Goal: Check status: Check status

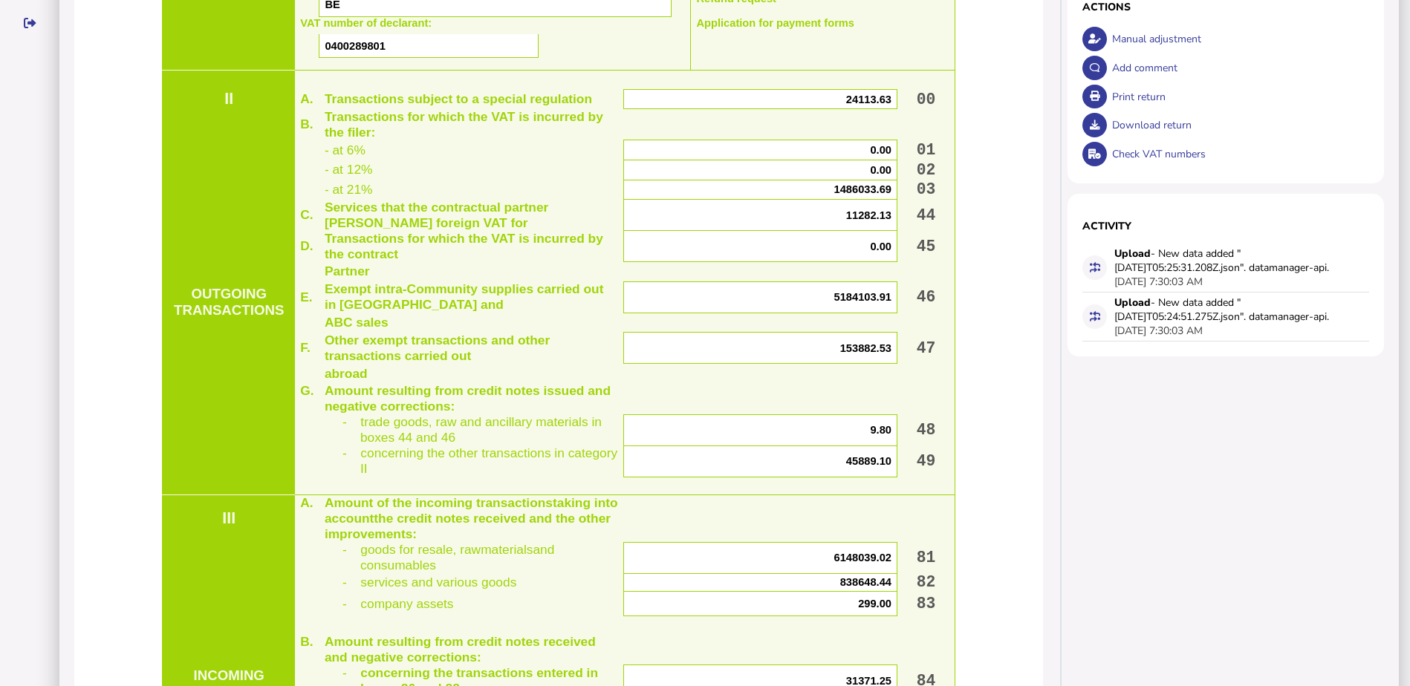
scroll to position [371, 0]
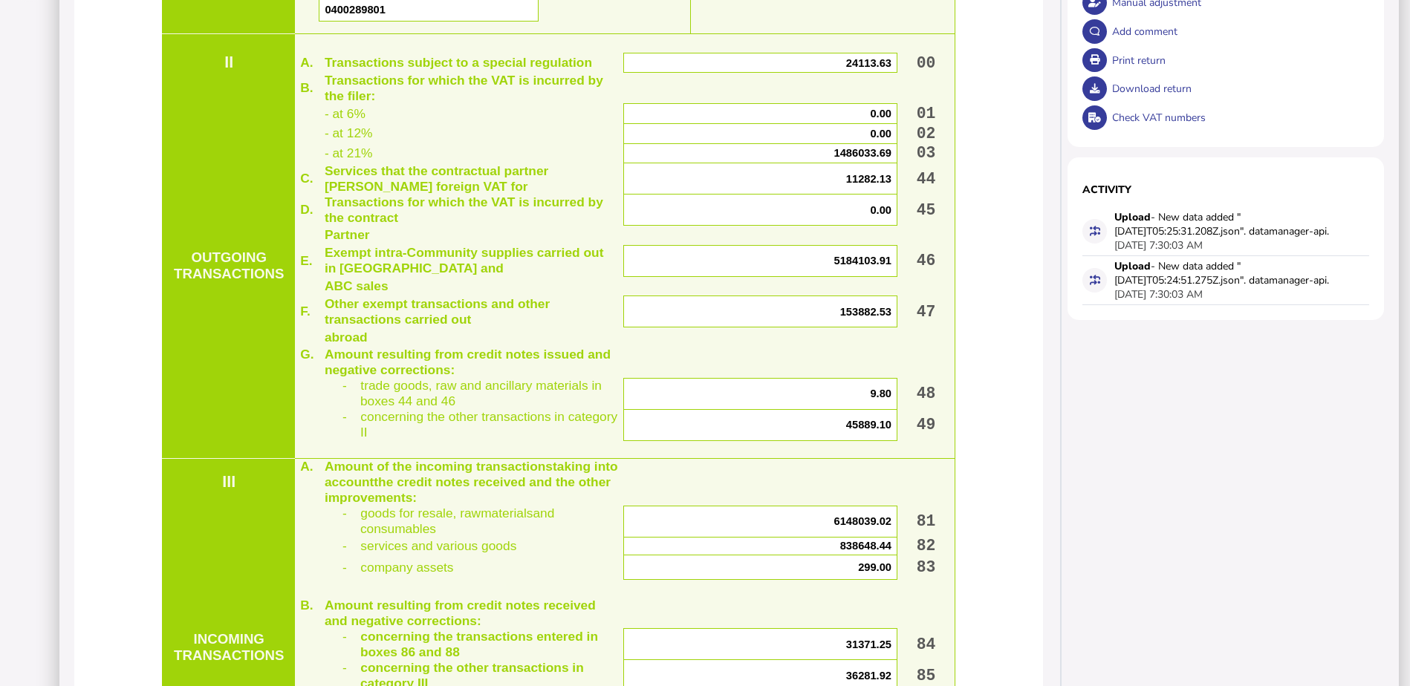
click at [854, 552] on span "838648.44" at bounding box center [865, 546] width 51 height 12
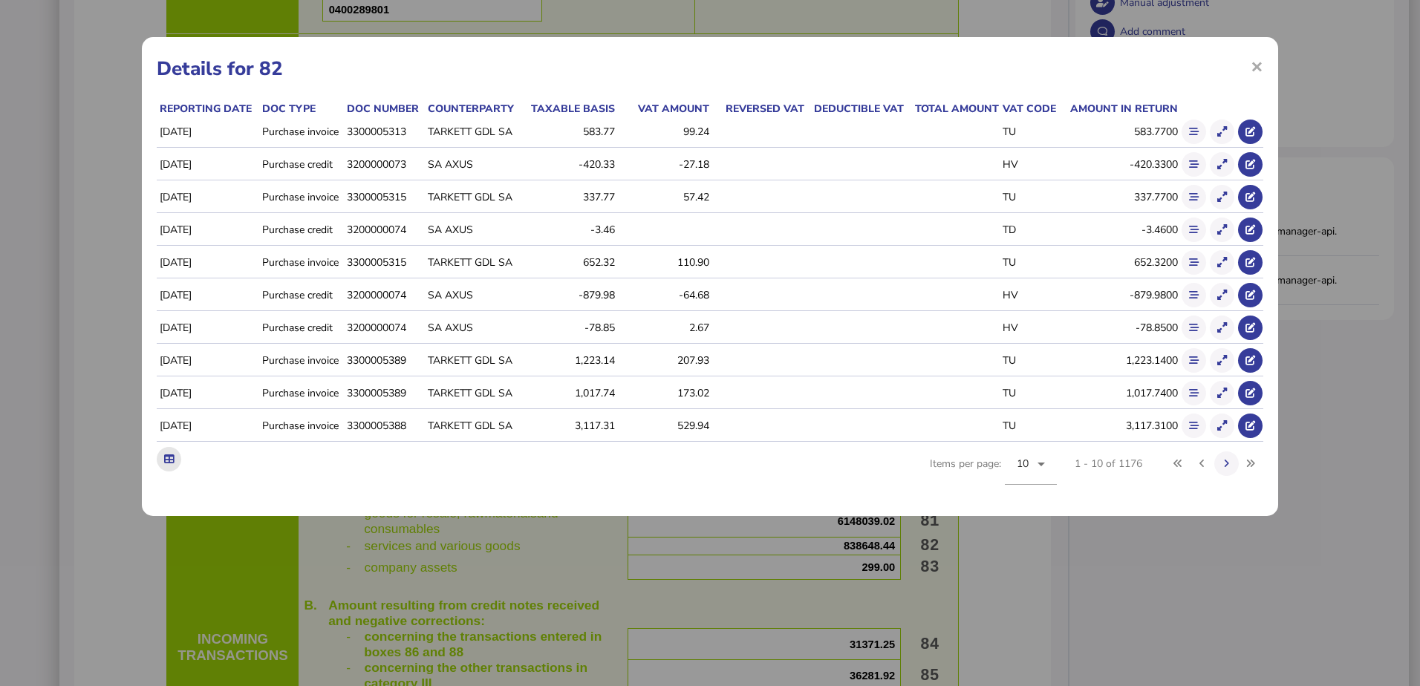
click at [166, 459] on icon at bounding box center [169, 460] width 10 height 10
click at [975, 66] on h1 "Details for 82" at bounding box center [710, 69] width 1107 height 26
click at [1254, 68] on span "×" at bounding box center [1257, 66] width 13 height 28
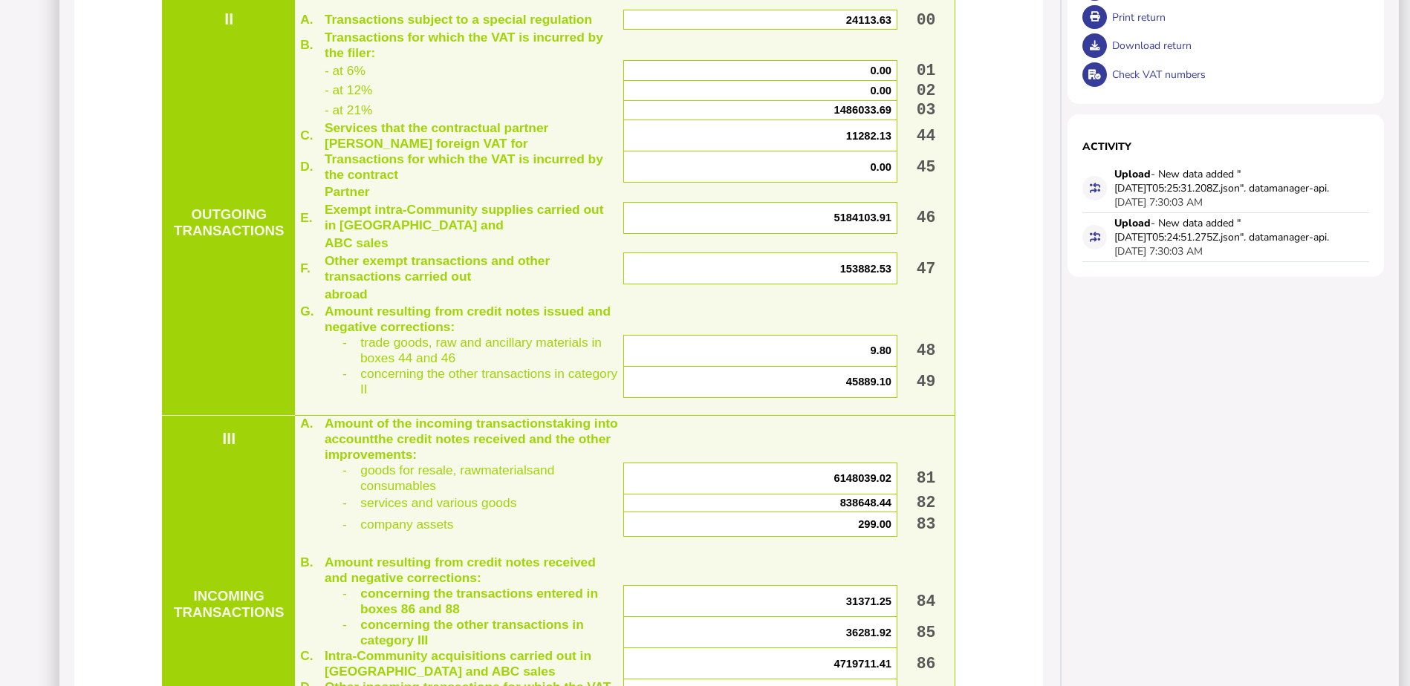
scroll to position [520, 0]
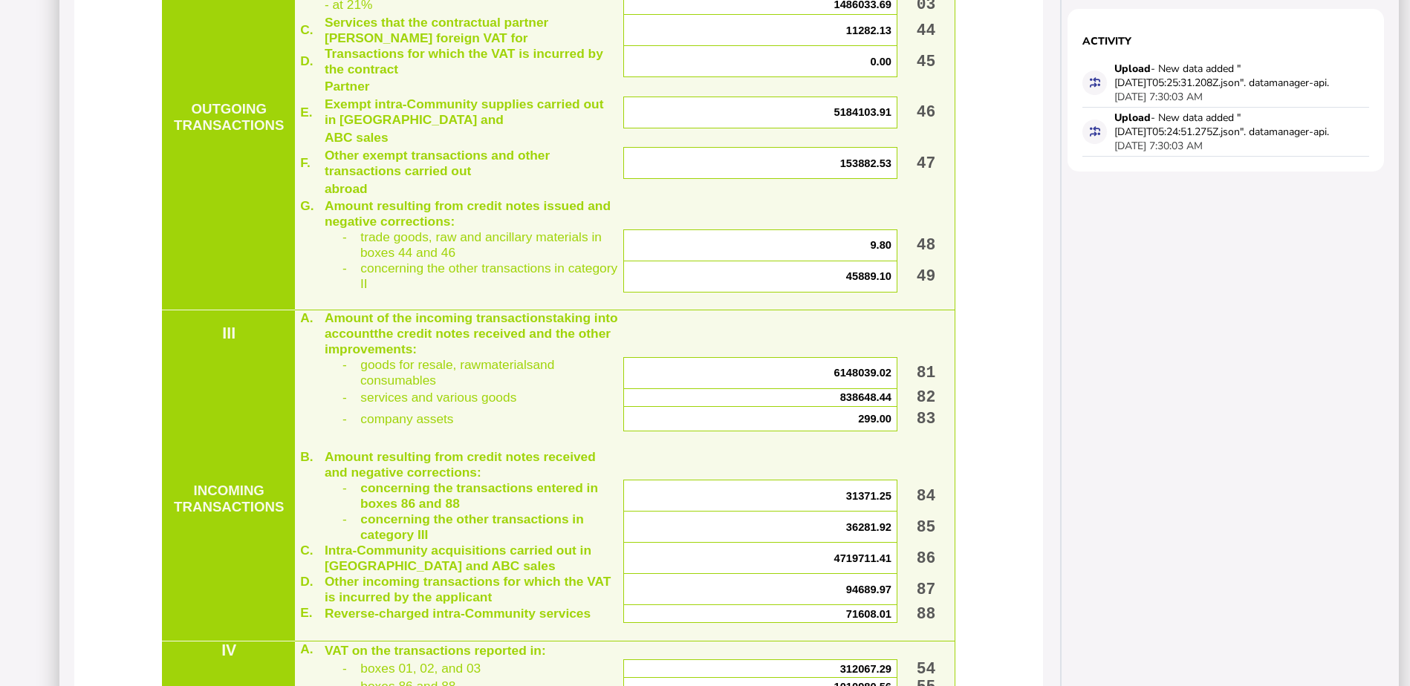
click at [851, 533] on span "36281.92" at bounding box center [868, 527] width 45 height 12
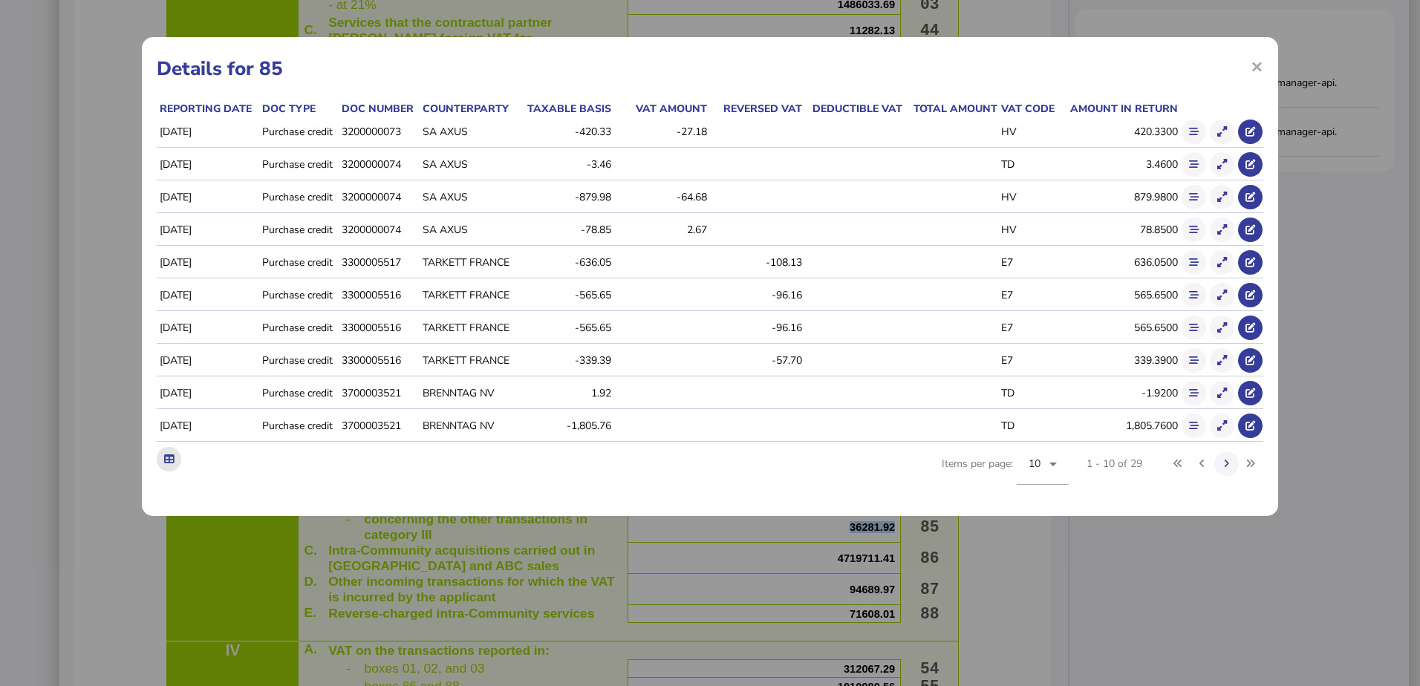
click at [157, 454] on button at bounding box center [169, 459] width 25 height 25
drag, startPoint x: 995, startPoint y: 59, endPoint x: 1006, endPoint y: 62, distance: 10.8
click at [995, 59] on h1 "Details for 85" at bounding box center [710, 69] width 1107 height 26
click at [1258, 62] on span "×" at bounding box center [1257, 66] width 13 height 28
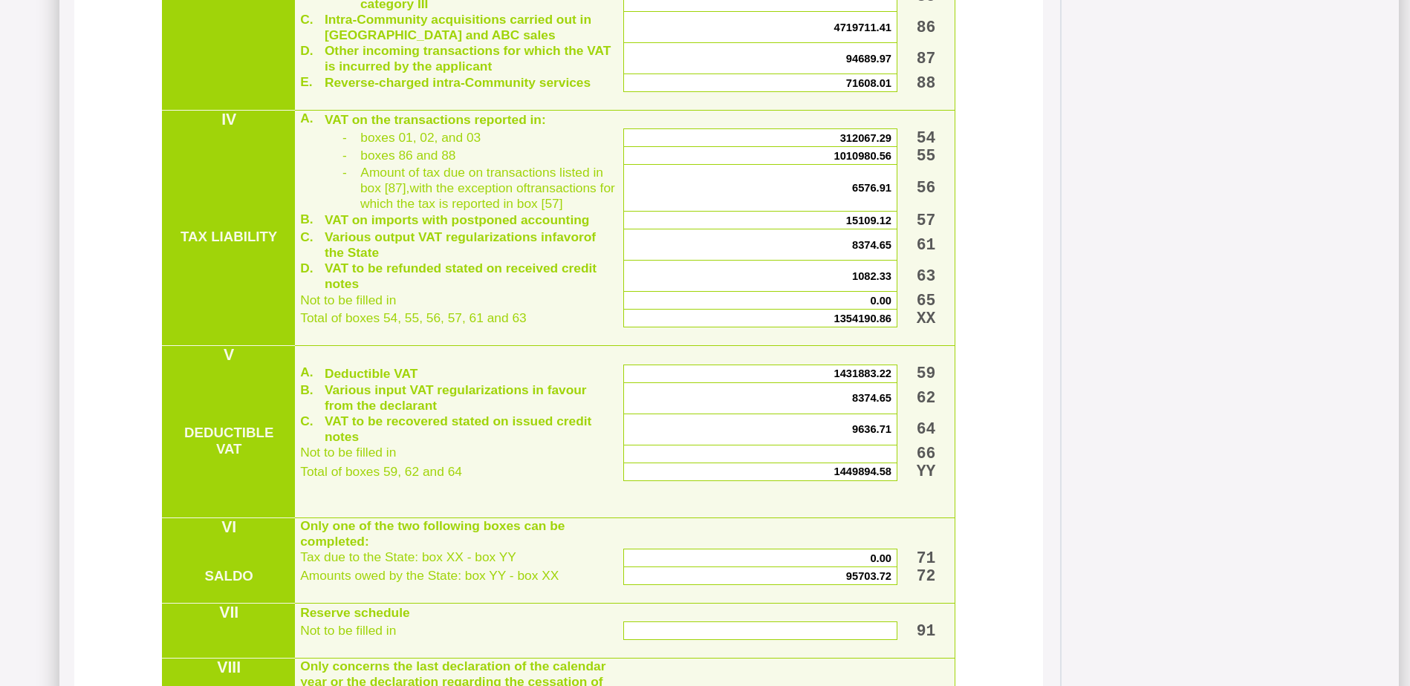
scroll to position [1120, 0]
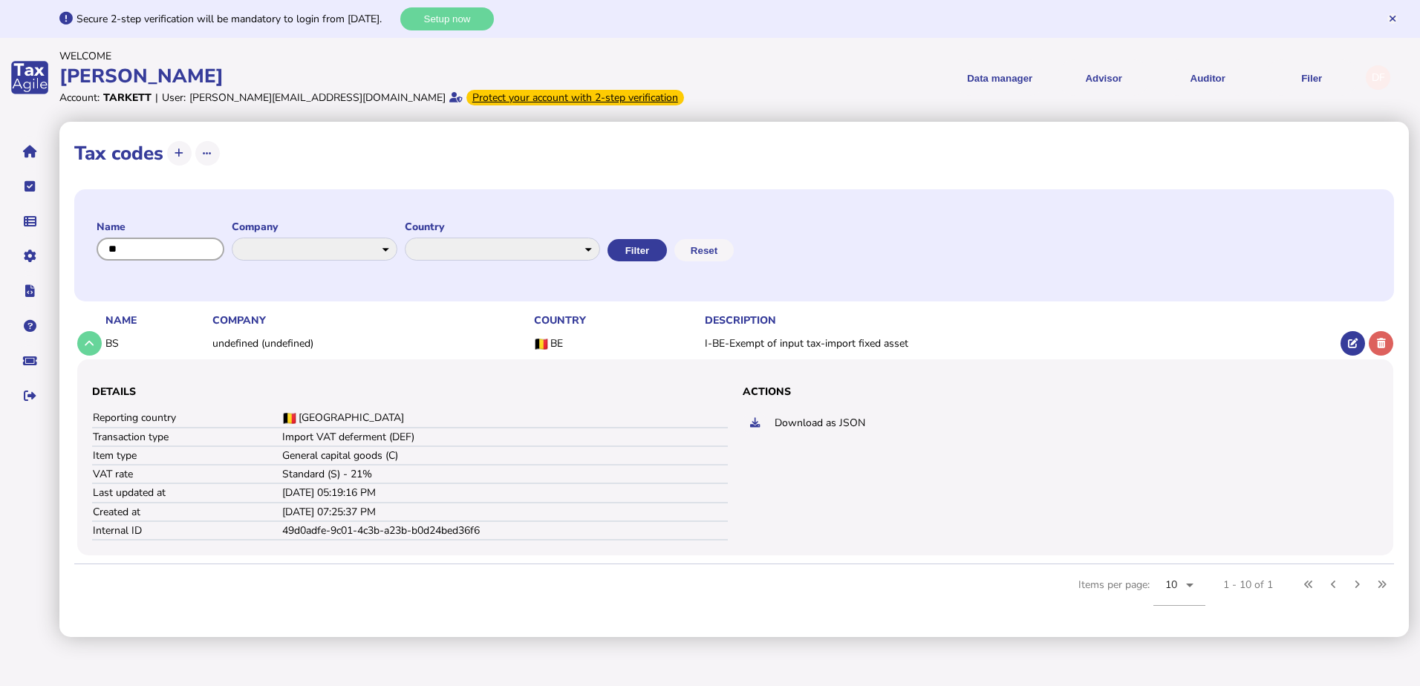
drag, startPoint x: 114, startPoint y: 252, endPoint x: 60, endPoint y: 259, distance: 54.0
click at [60, 259] on div "**********" at bounding box center [734, 380] width 1350 height 516
click at [666, 251] on button "Filter" at bounding box center [635, 250] width 59 height 22
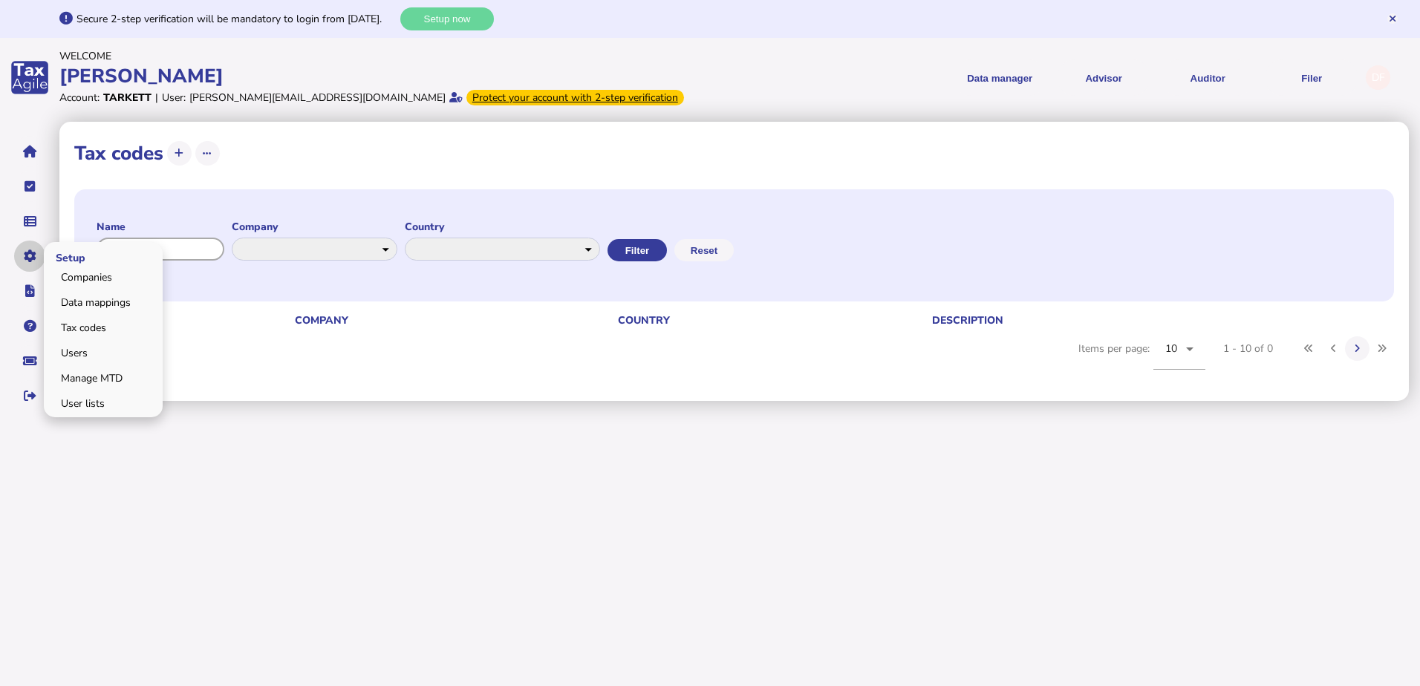
drag, startPoint x: 137, startPoint y: 242, endPoint x: 35, endPoint y: 262, distance: 103.7
click at [35, 262] on div "**********" at bounding box center [710, 211] width 1420 height 422
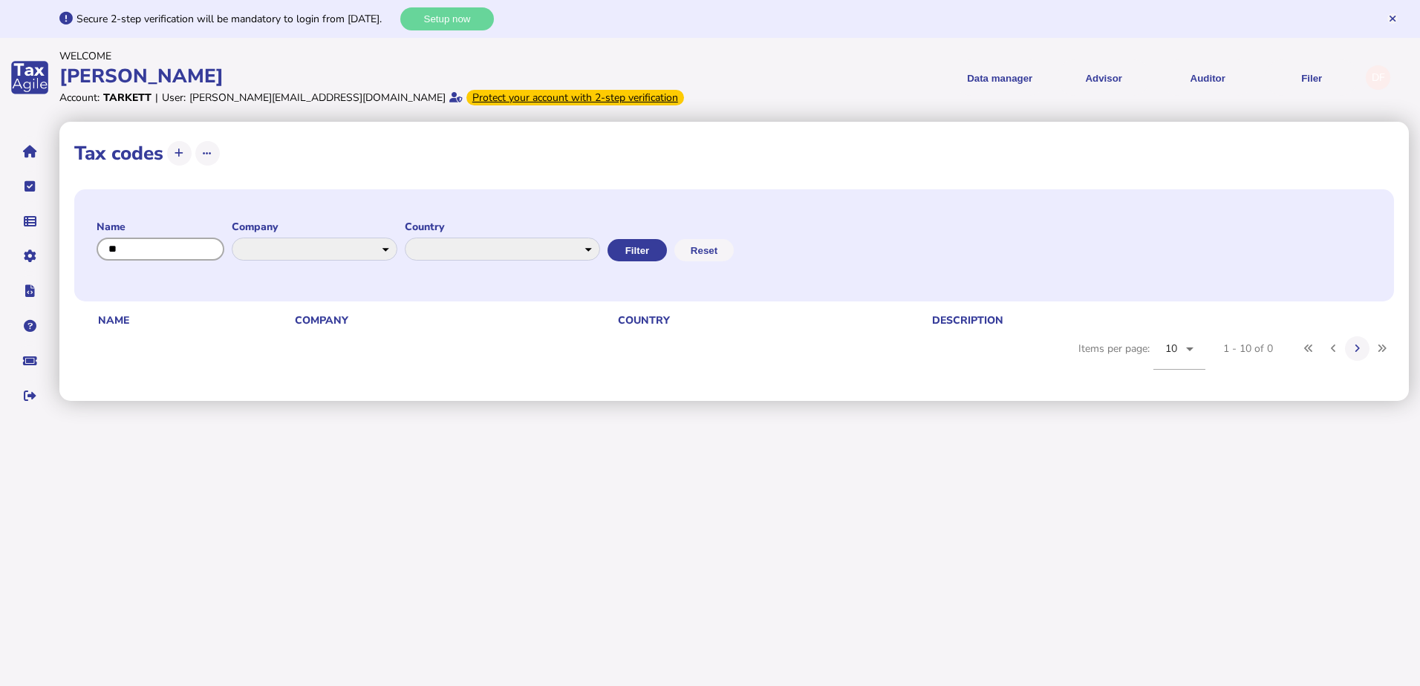
click at [195, 244] on input "input" at bounding box center [161, 249] width 128 height 23
type input "**"
click at [666, 249] on button "Filter" at bounding box center [635, 250] width 59 height 22
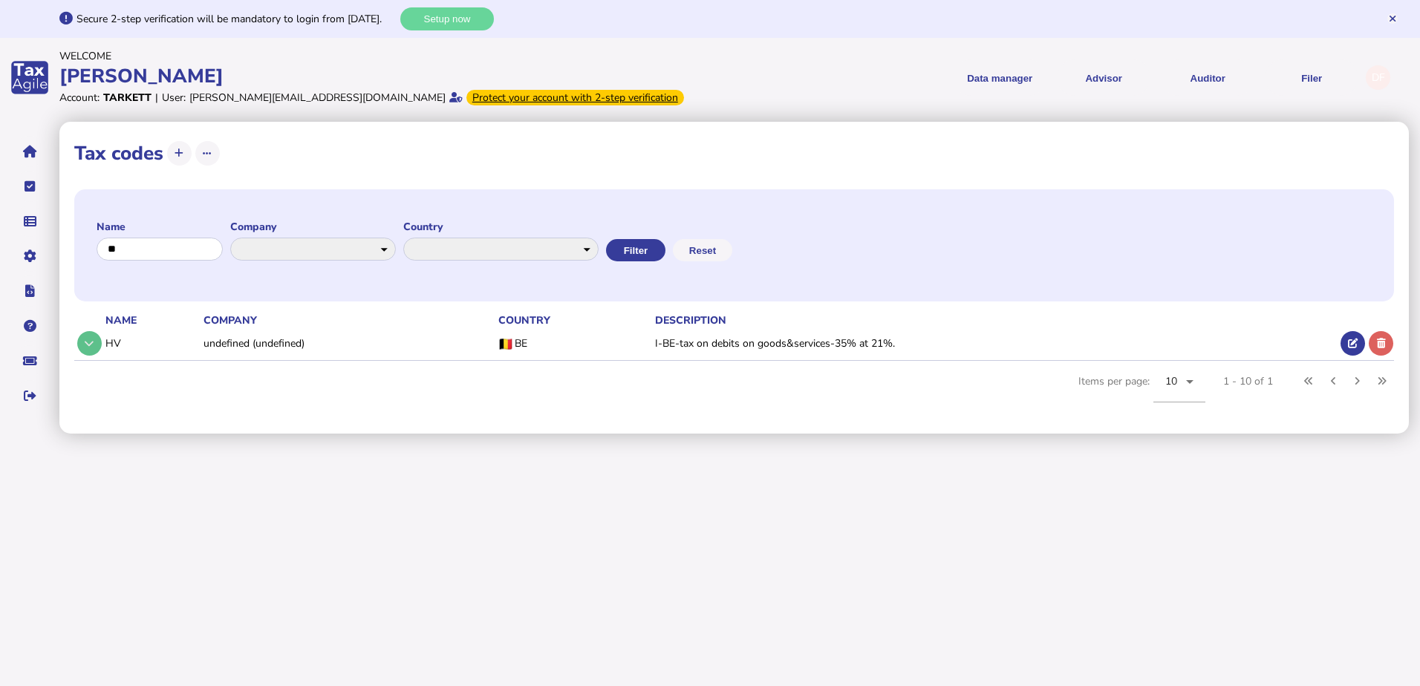
click at [94, 347] on icon at bounding box center [89, 344] width 9 height 10
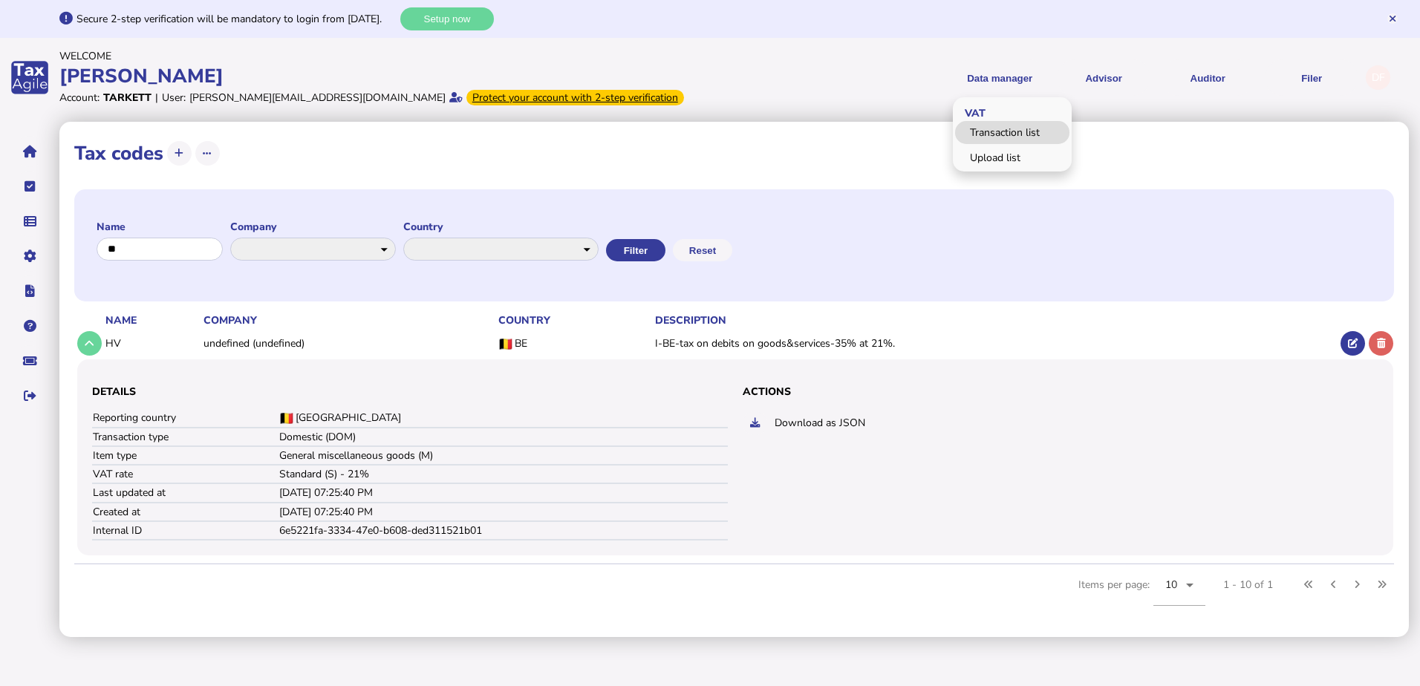
click at [1012, 134] on link "Transaction list" at bounding box center [1012, 132] width 114 height 23
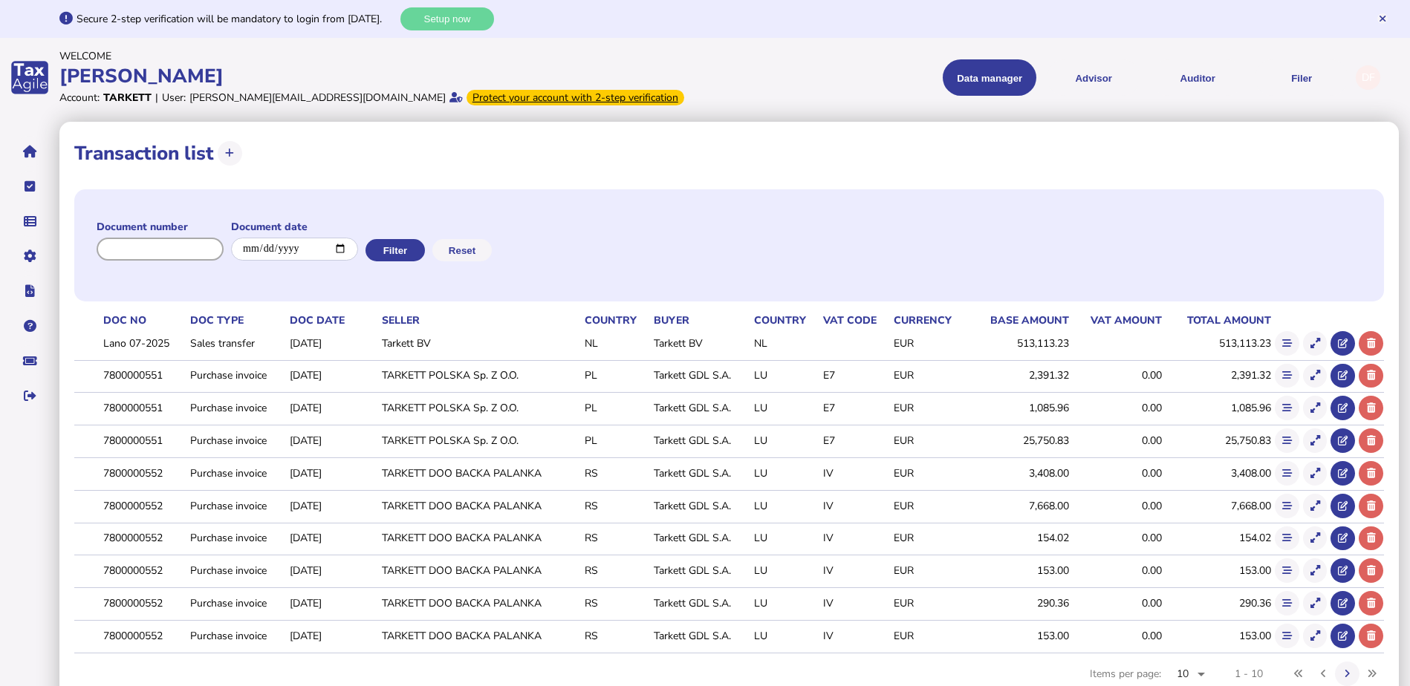
click at [169, 248] on input "input" at bounding box center [160, 249] width 127 height 23
paste input "**********"
type input "**********"
click at [421, 246] on button "Filter" at bounding box center [393, 250] width 59 height 22
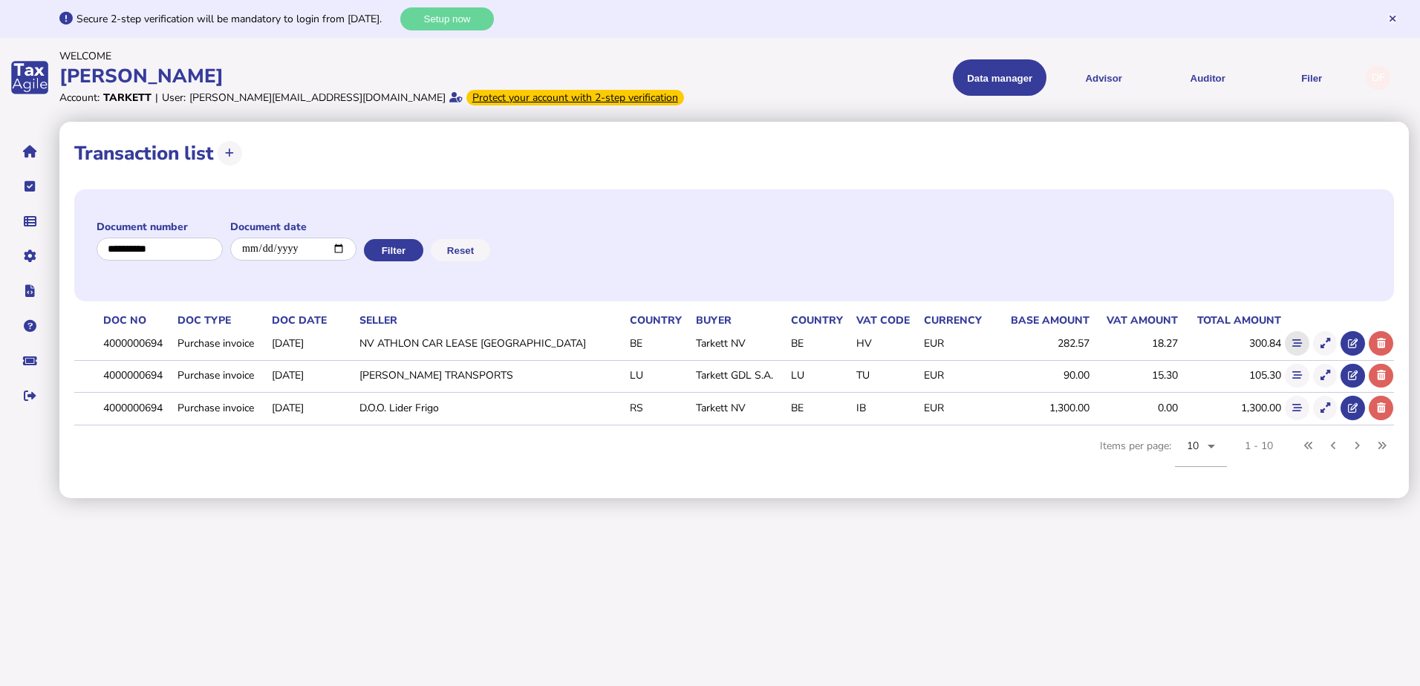
click at [1300, 339] on icon at bounding box center [1298, 344] width 10 height 10
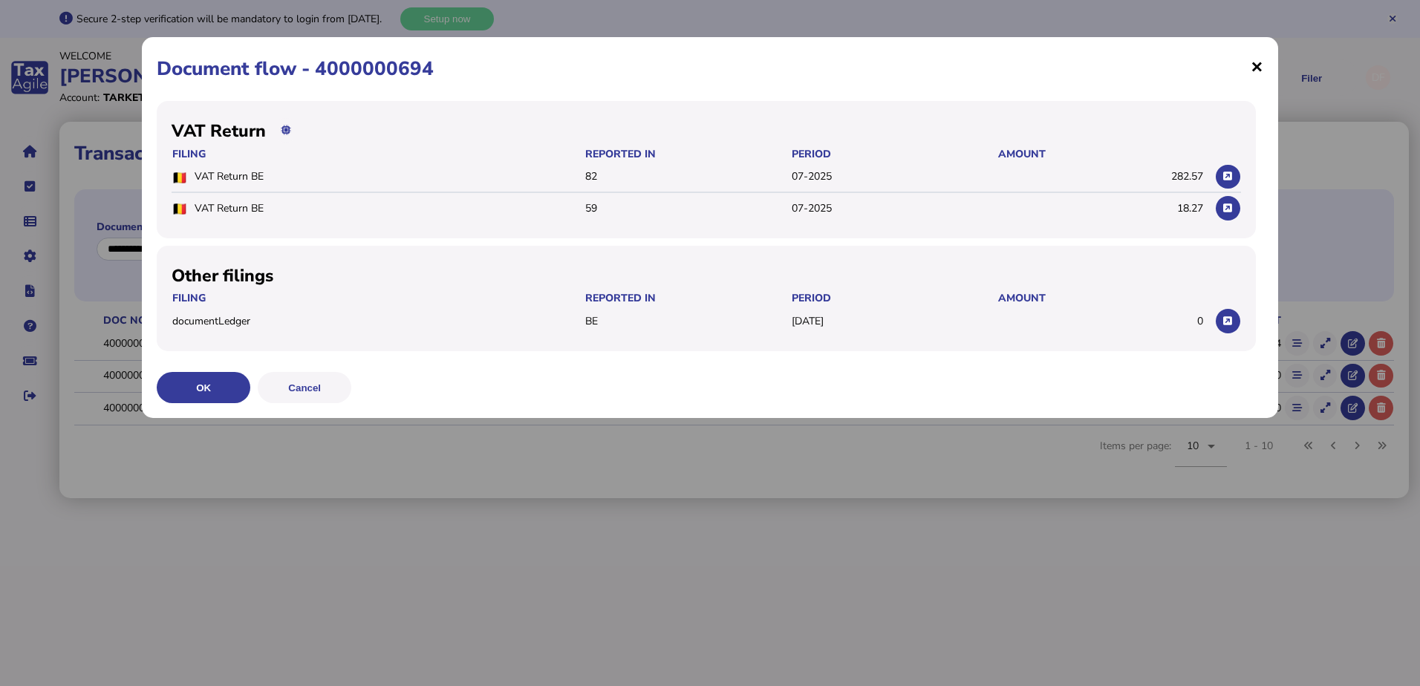
click at [1252, 66] on span "×" at bounding box center [1257, 66] width 13 height 28
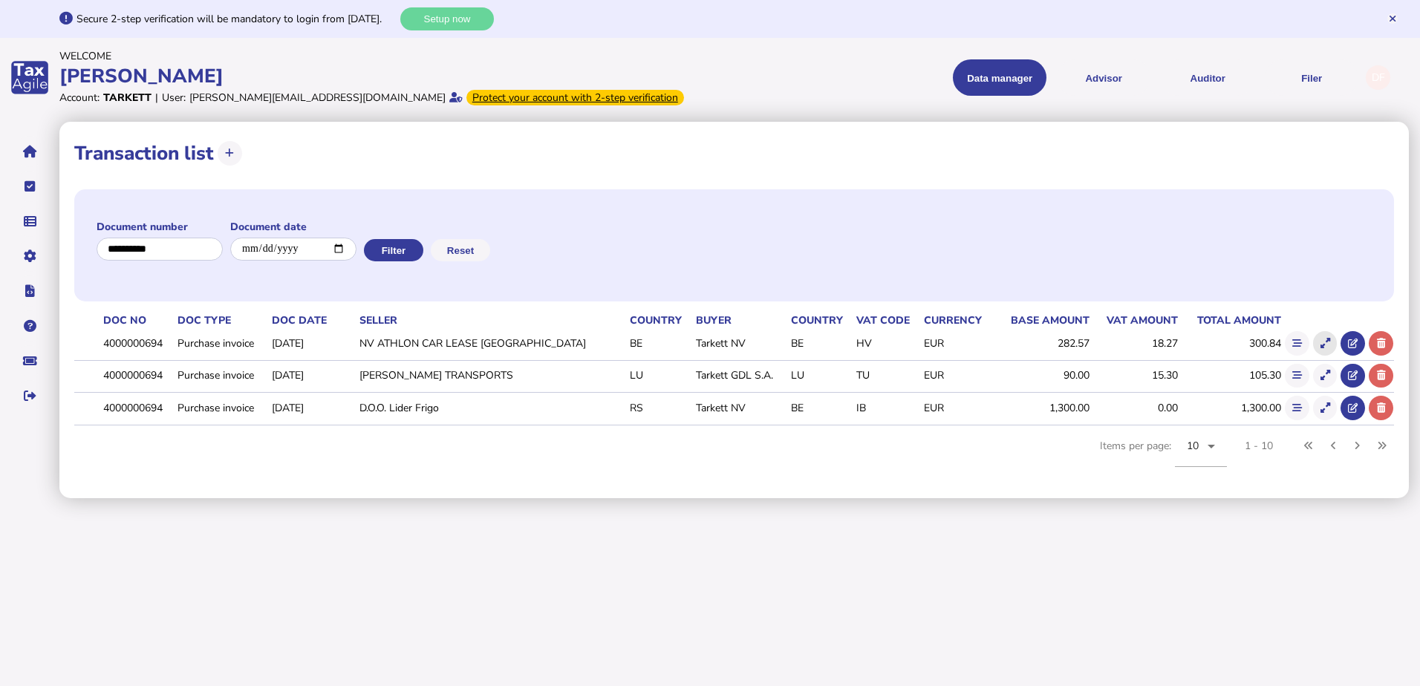
click at [1323, 342] on icon at bounding box center [1326, 344] width 10 height 10
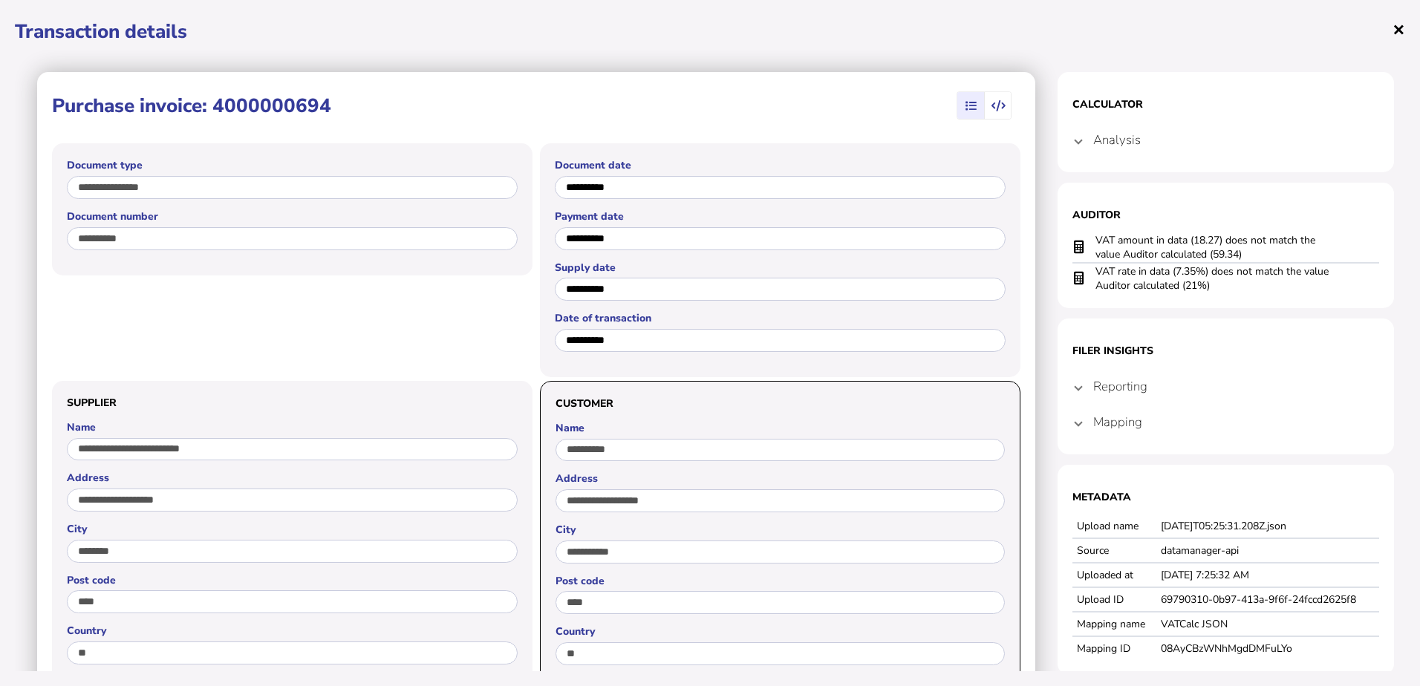
click at [1396, 35] on span "×" at bounding box center [1399, 29] width 13 height 28
